Goal: Task Accomplishment & Management: Manage account settings

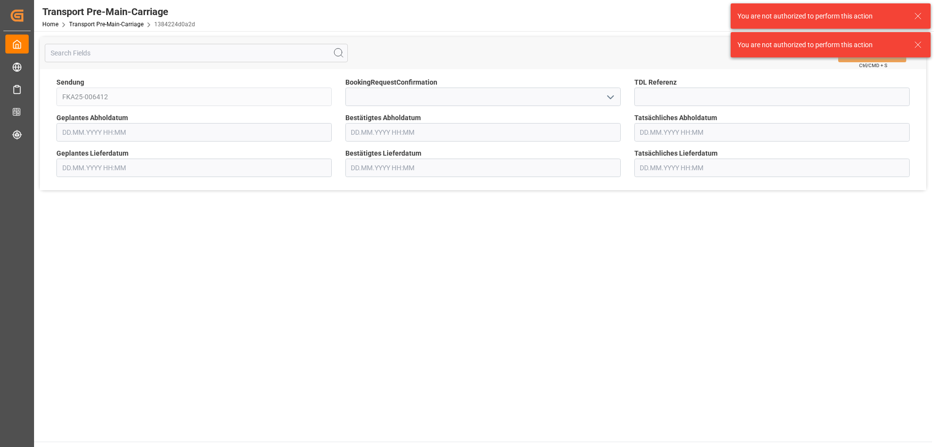
type input "[DATE] 00:00"
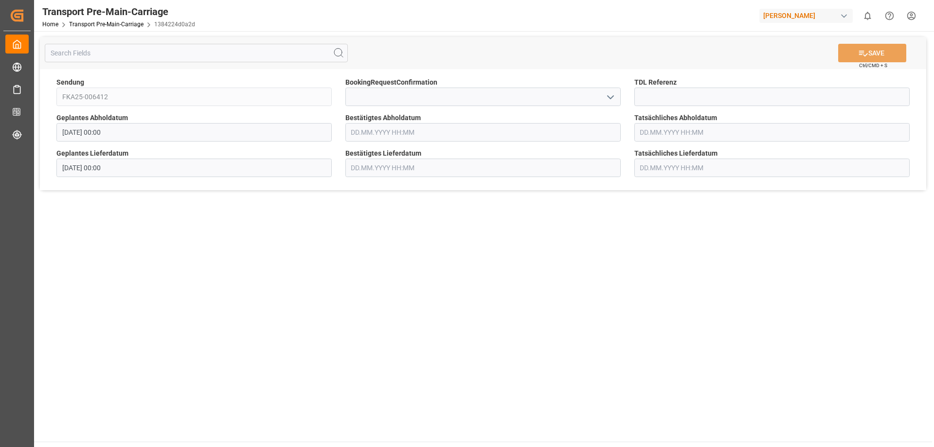
click at [392, 132] on input "text" at bounding box center [483, 132] width 275 height 18
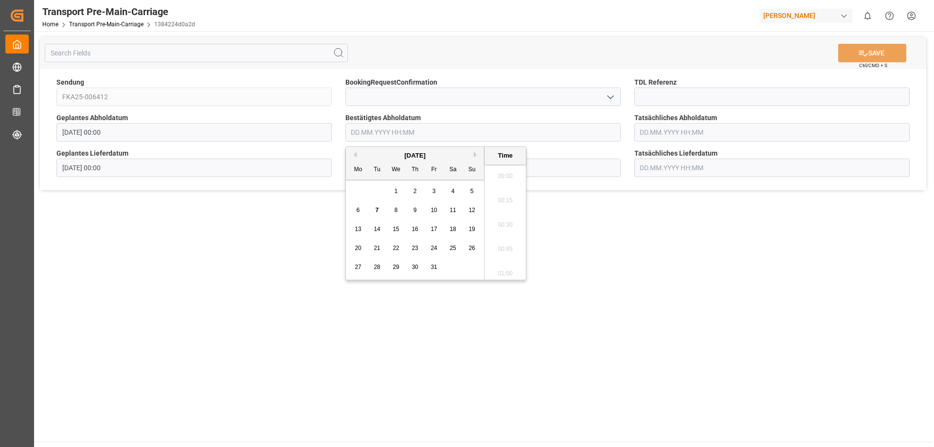
scroll to position [1244, 0]
click at [415, 210] on span "9" at bounding box center [415, 210] width 3 height 7
type input "[DATE] 00:00"
click at [462, 94] on input at bounding box center [483, 97] width 275 height 18
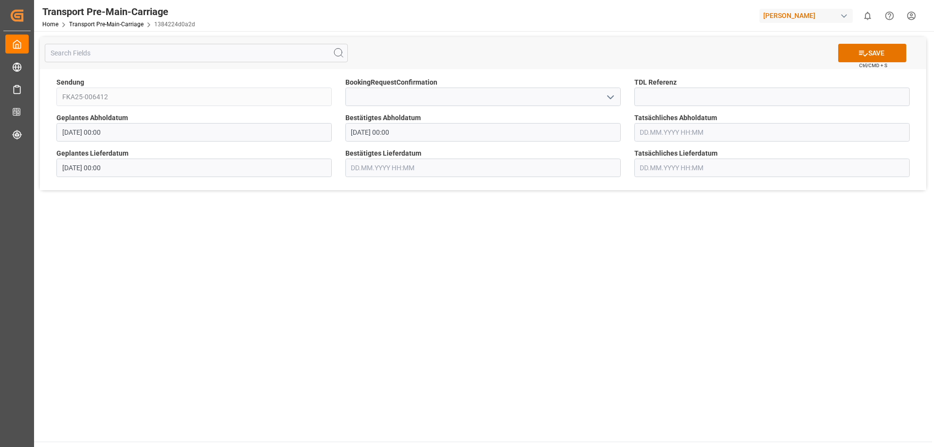
click at [610, 98] on polyline "open menu" at bounding box center [611, 97] width 6 height 3
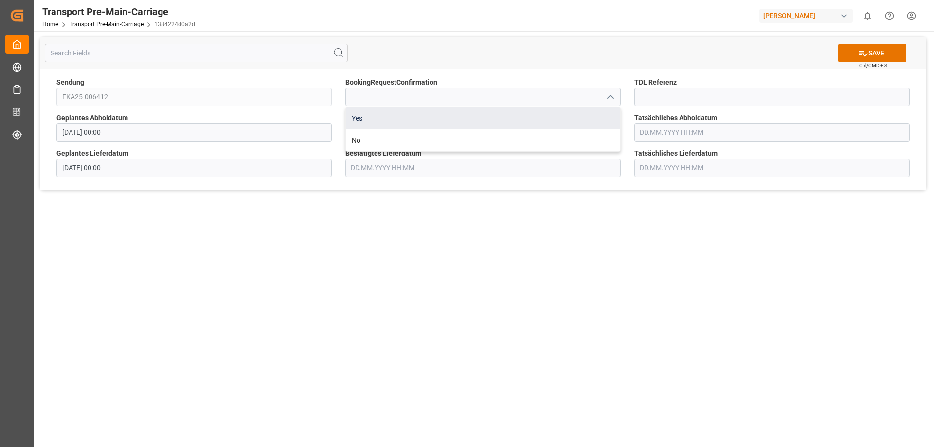
click at [368, 118] on div "Yes" at bounding box center [483, 119] width 274 height 22
type input "Yes"
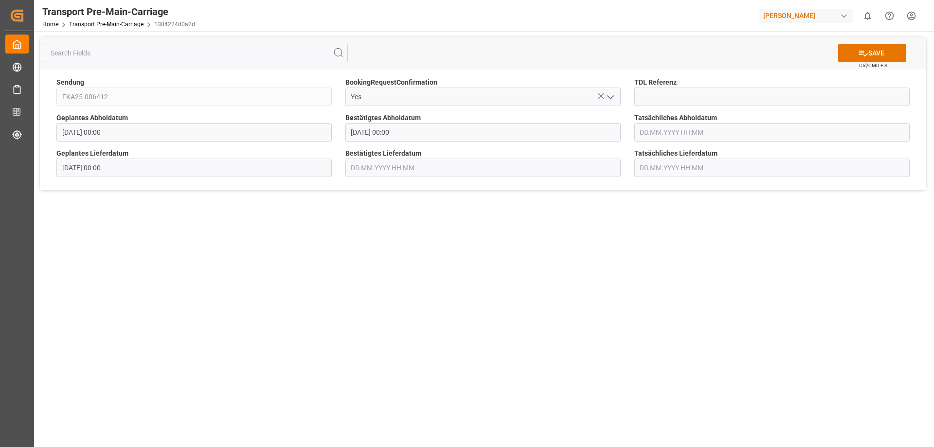
click at [414, 167] on input "text" at bounding box center [483, 168] width 275 height 18
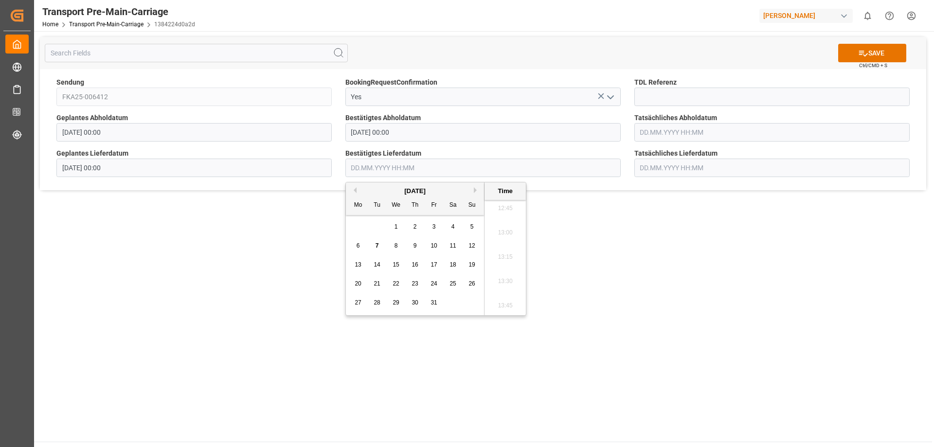
click at [361, 265] on span "13" at bounding box center [358, 264] width 6 height 7
click at [505, 225] on li "08:00" at bounding box center [505, 233] width 41 height 24
type input "[DATE] 08:00"
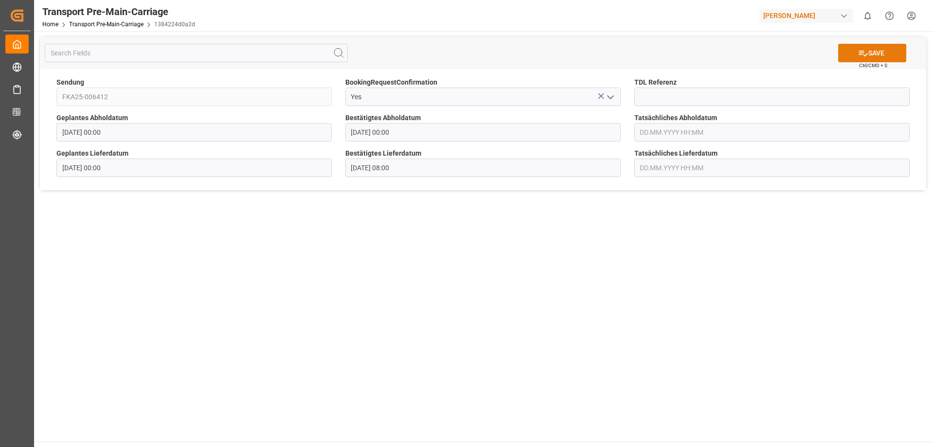
click at [869, 51] on button "SAVE" at bounding box center [873, 53] width 68 height 18
